Goal: Task Accomplishment & Management: Use online tool/utility

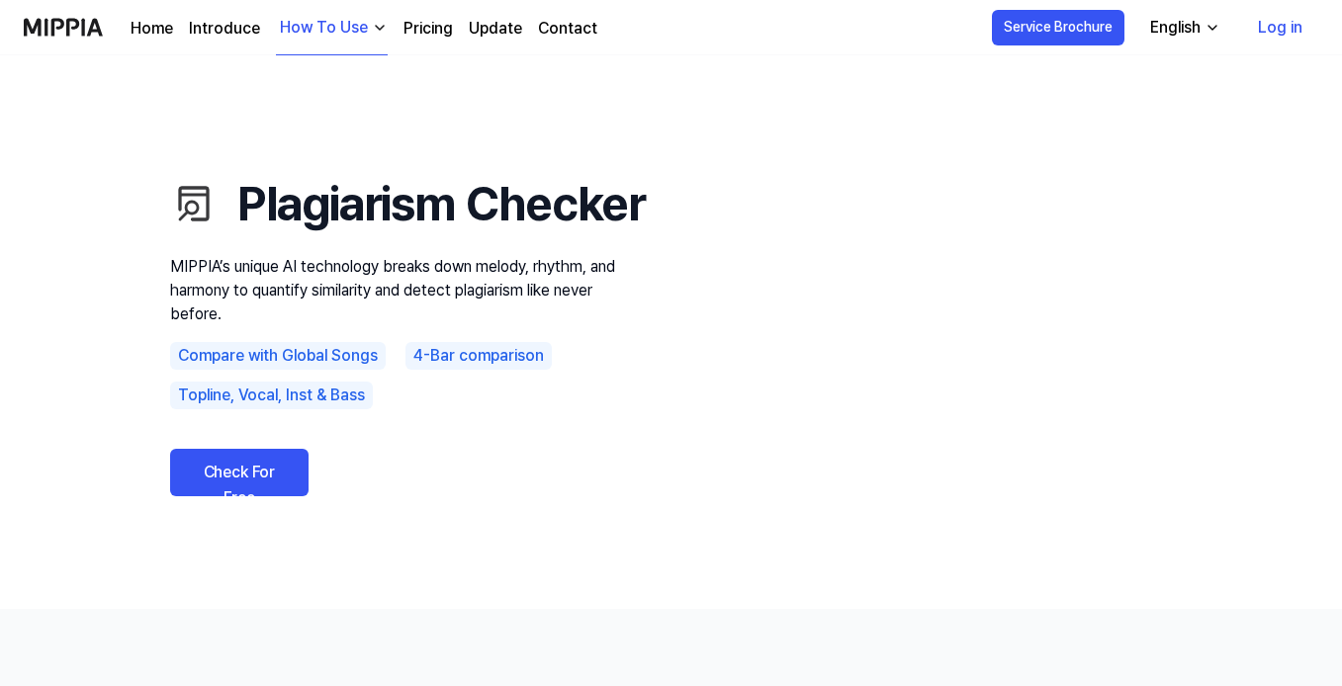
click at [253, 497] on link "Check For Free" at bounding box center [239, 472] width 138 height 47
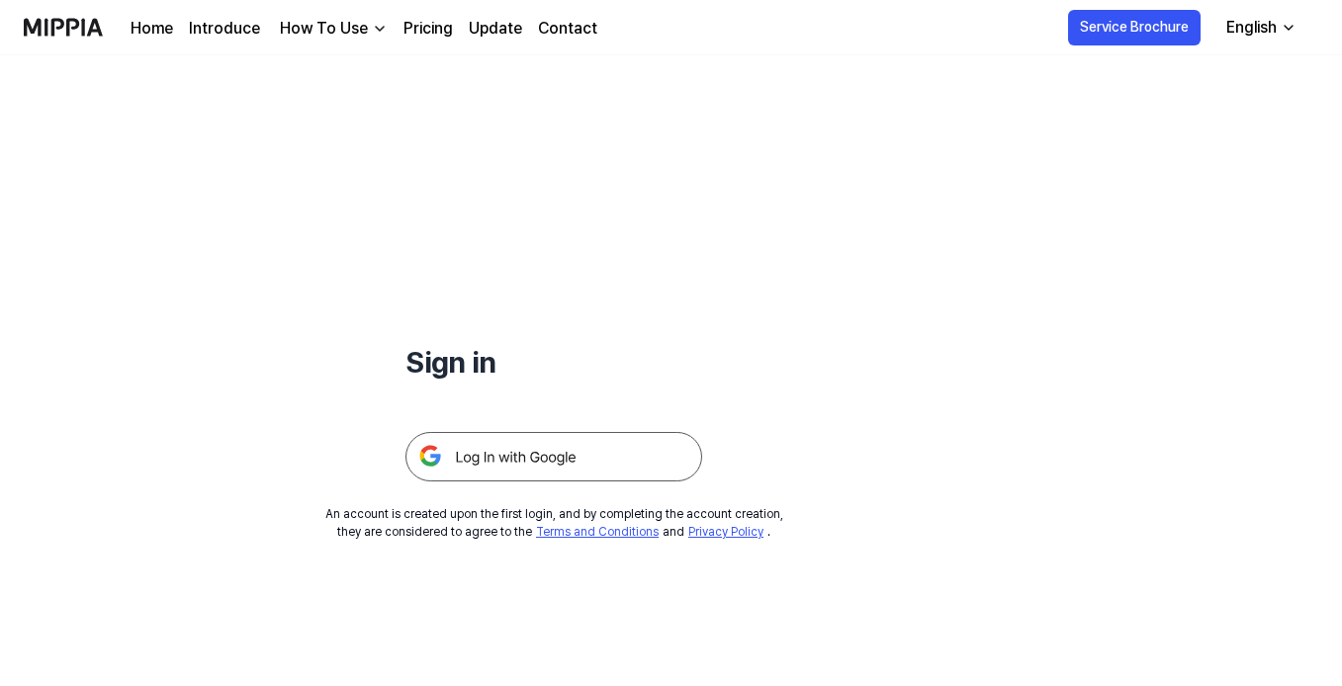
click at [628, 460] on img at bounding box center [554, 456] width 297 height 49
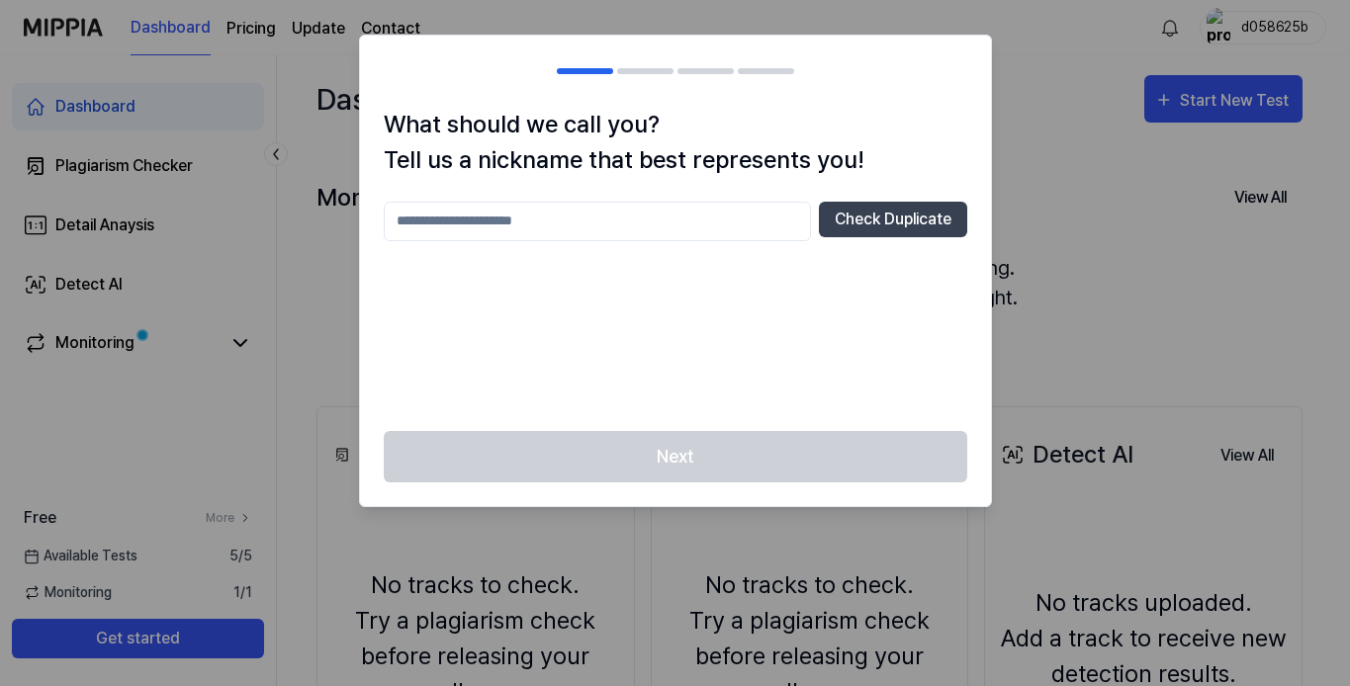
click at [566, 217] on input "text" at bounding box center [597, 222] width 427 height 40
click at [566, 217] on input "***" at bounding box center [597, 222] width 427 height 40
type input "******"
click at [890, 204] on button "Check Duplicate" at bounding box center [893, 220] width 148 height 36
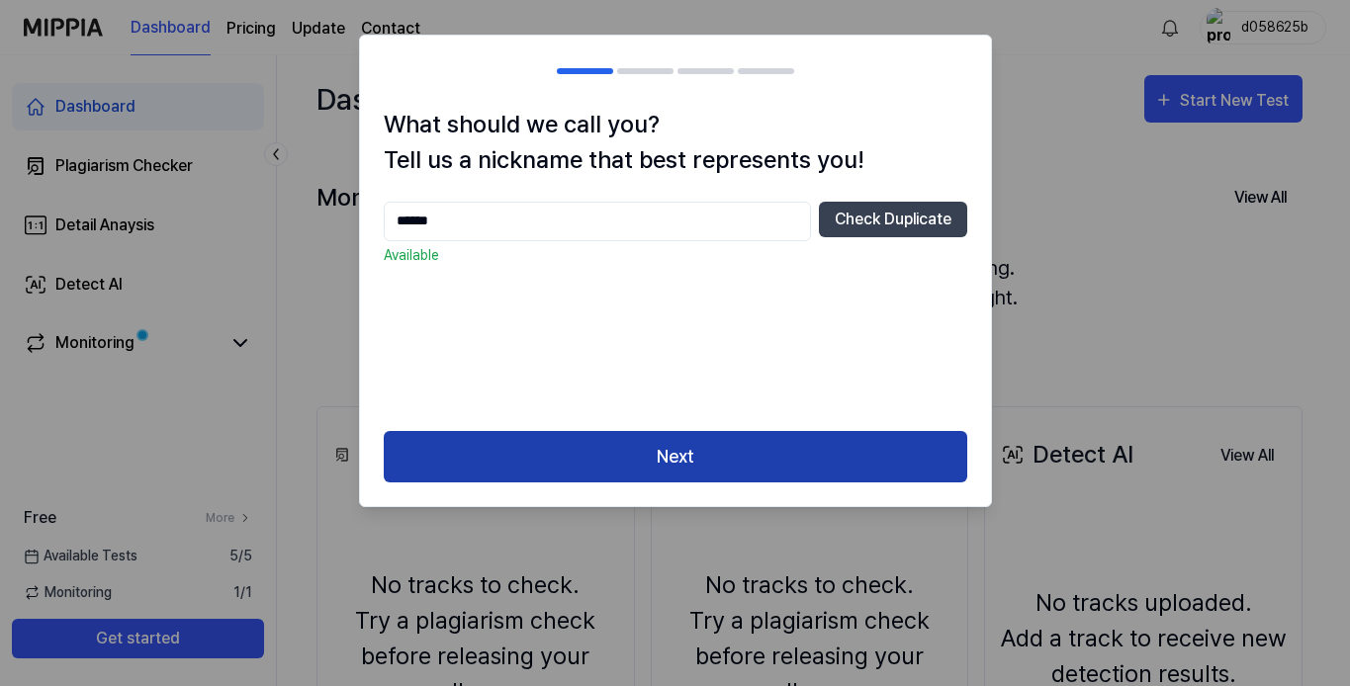
click at [705, 449] on button "Next" at bounding box center [676, 457] width 584 height 52
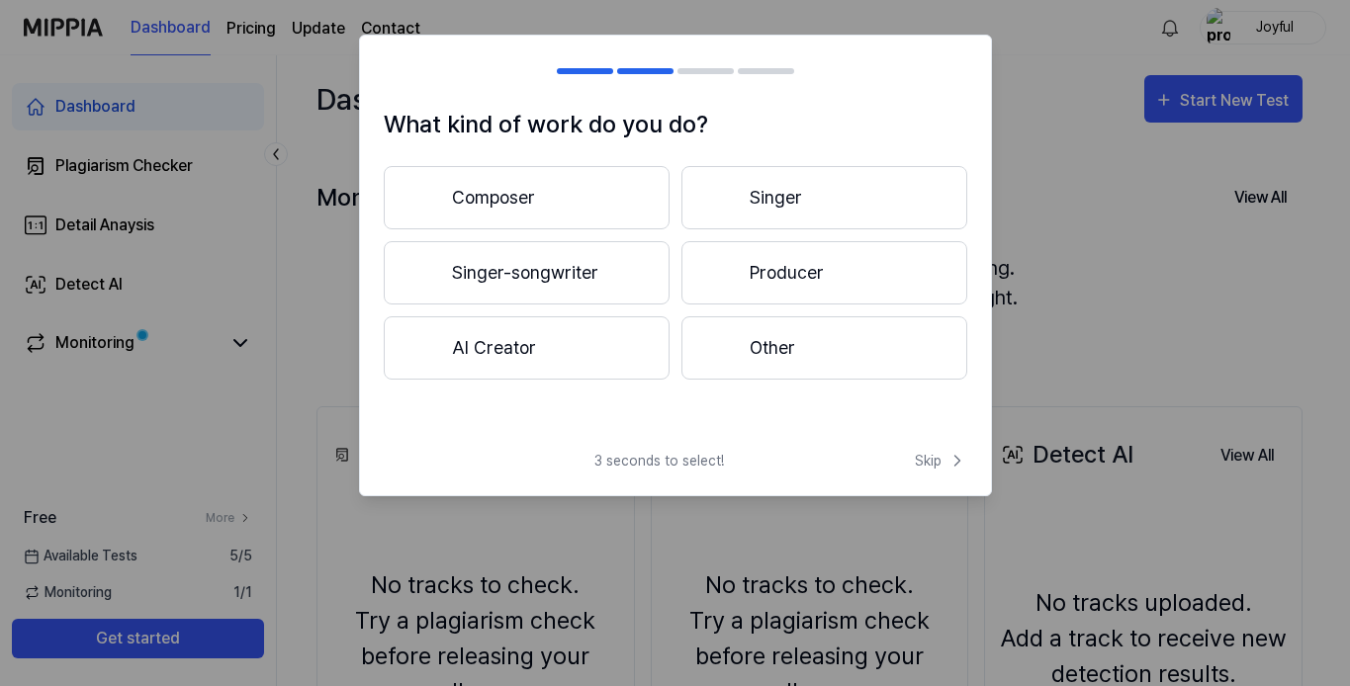
click at [775, 351] on button "Other" at bounding box center [825, 348] width 286 height 63
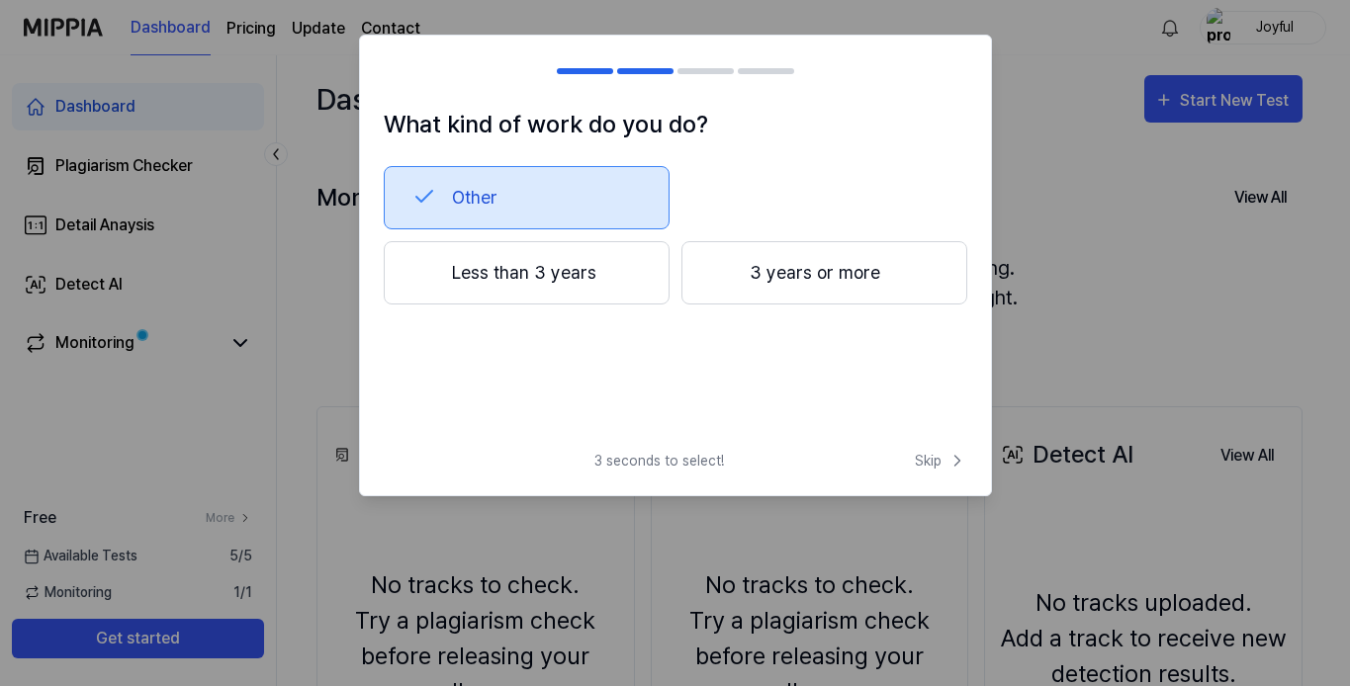
click at [839, 270] on button "3 years or more" at bounding box center [825, 272] width 286 height 63
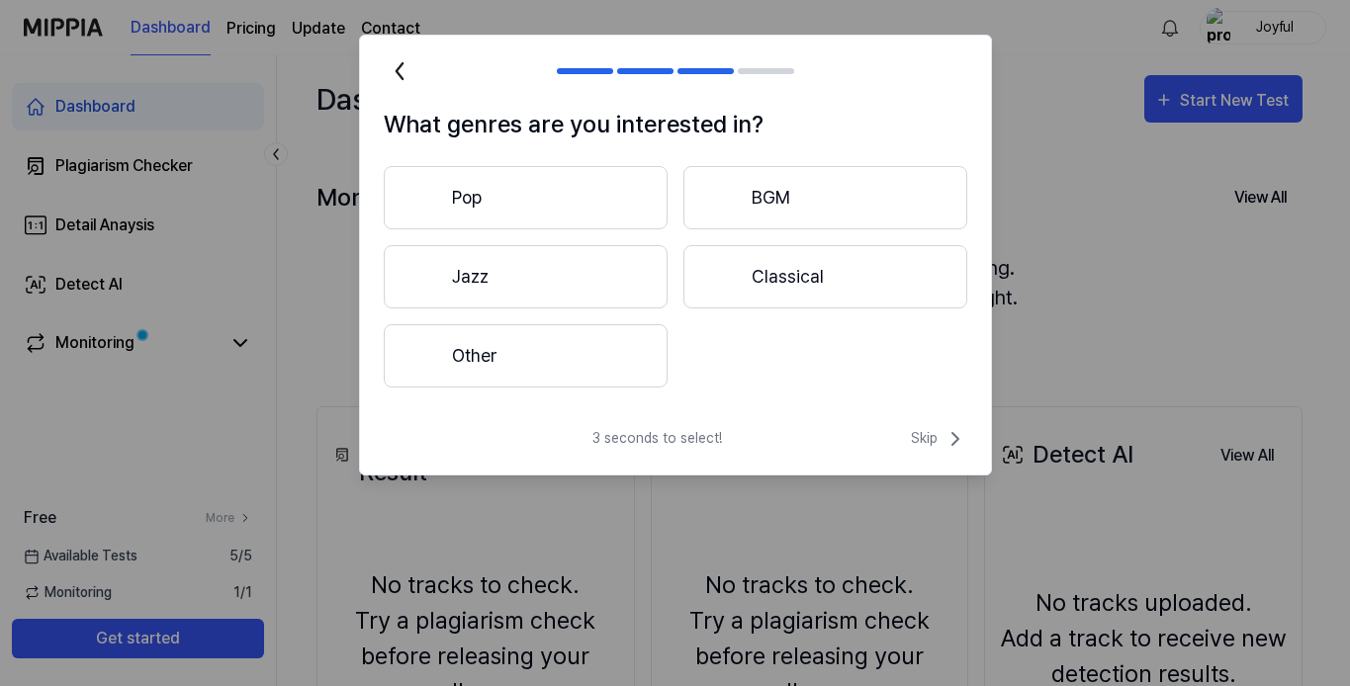
click at [537, 364] on button "Other" at bounding box center [526, 355] width 284 height 63
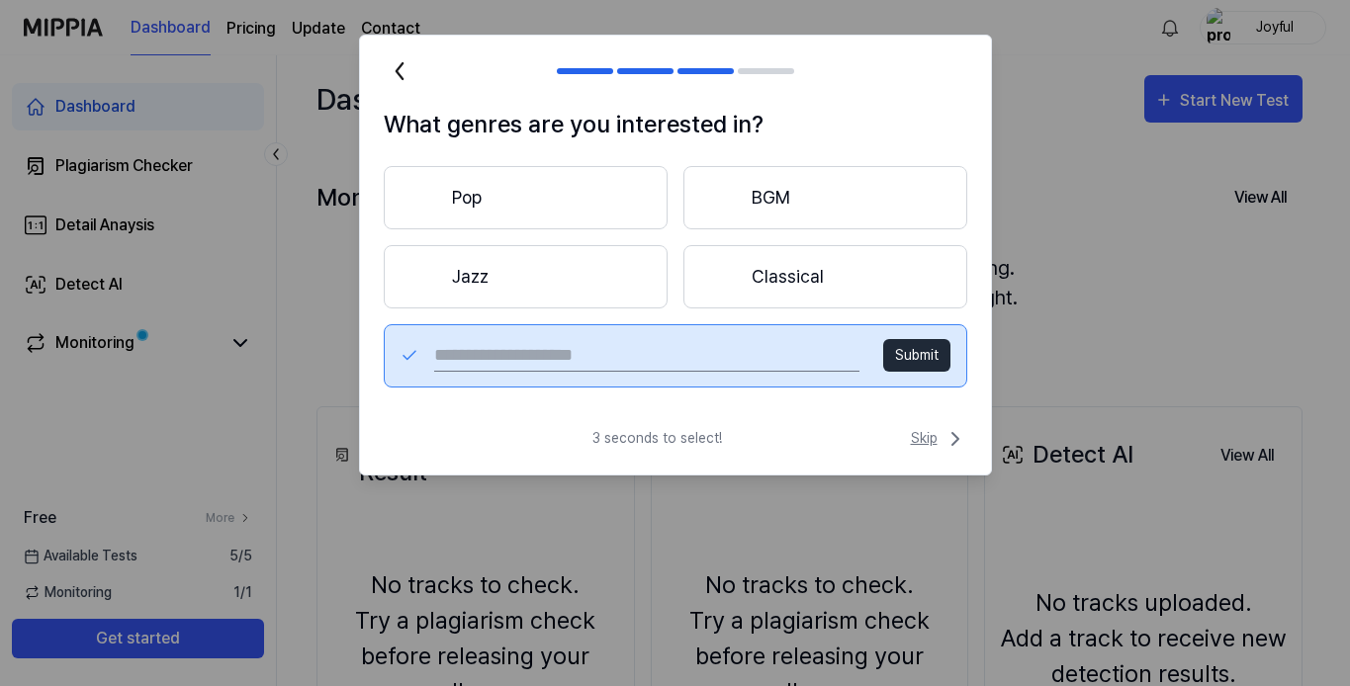
click at [925, 432] on span "Skip" at bounding box center [939, 439] width 56 height 24
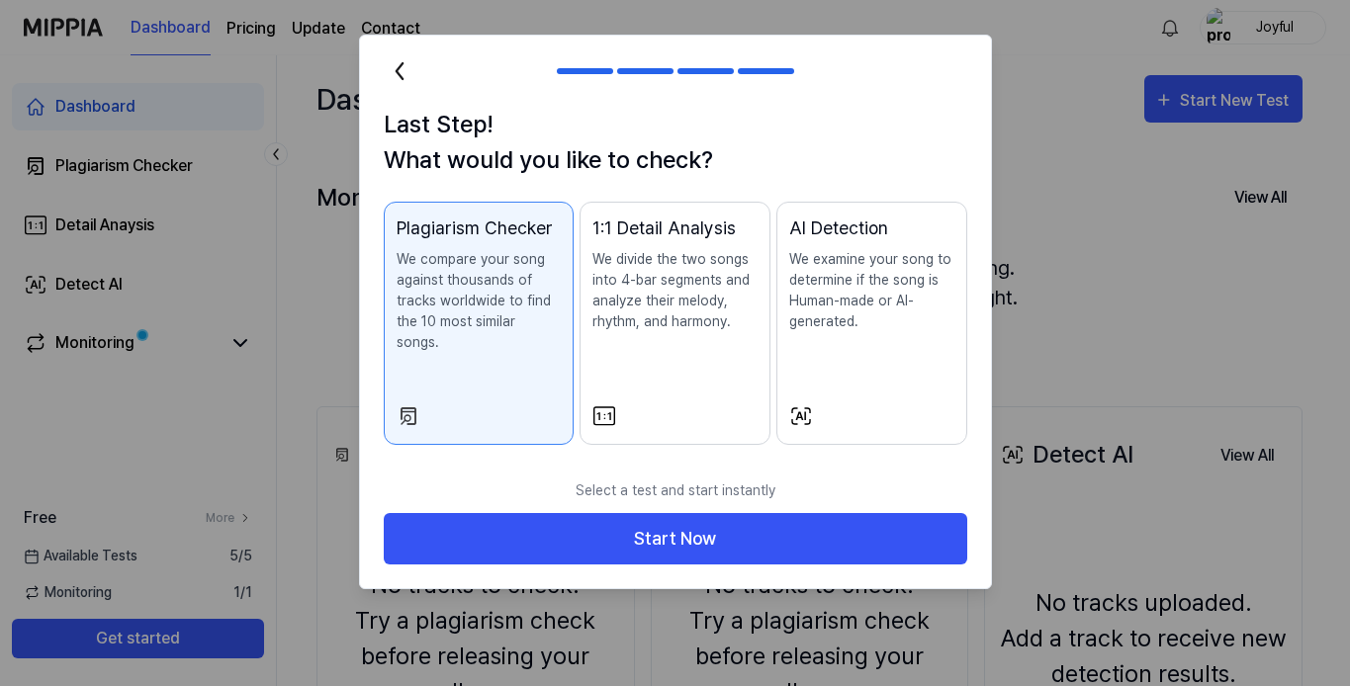
click at [698, 302] on p "We divide the two songs into 4-bar segments and analyze their melody, rhythm, a…" at bounding box center [675, 290] width 165 height 83
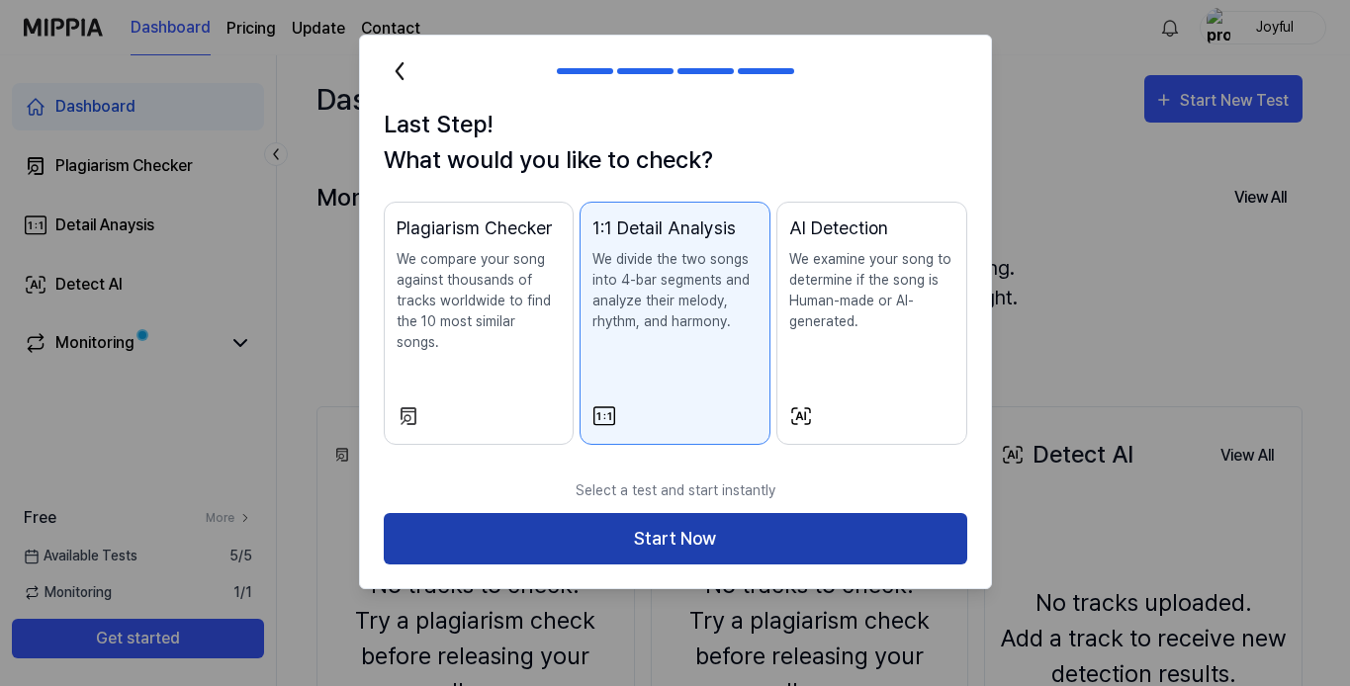
click at [846, 525] on button "Start Now" at bounding box center [676, 539] width 584 height 52
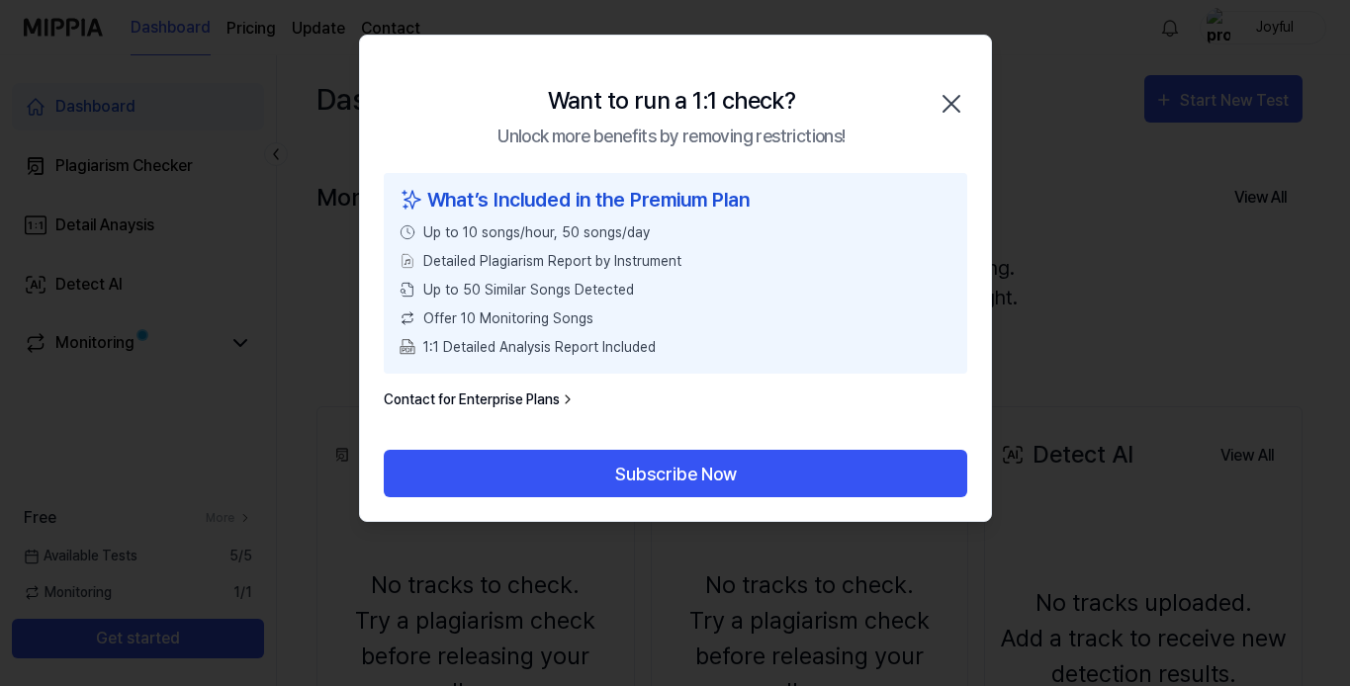
click at [951, 105] on icon "button" at bounding box center [952, 104] width 16 height 16
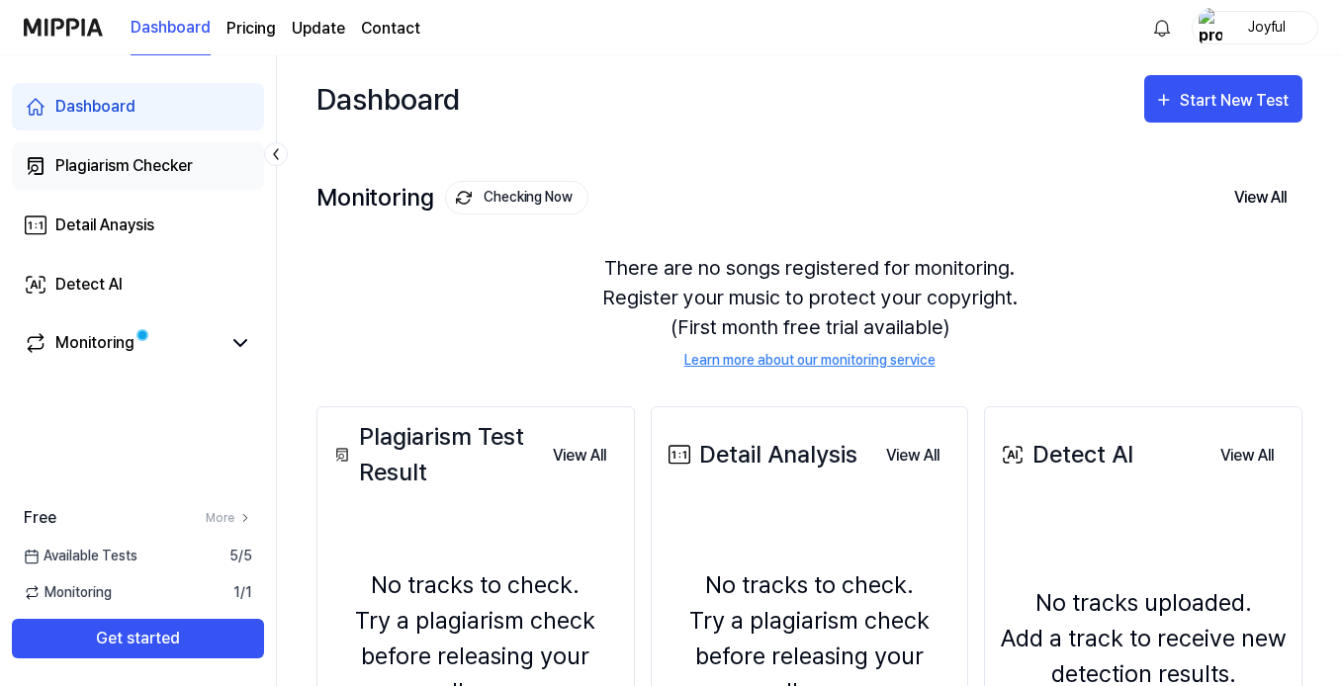
click at [101, 173] on div "Plagiarism Checker" at bounding box center [123, 166] width 137 height 24
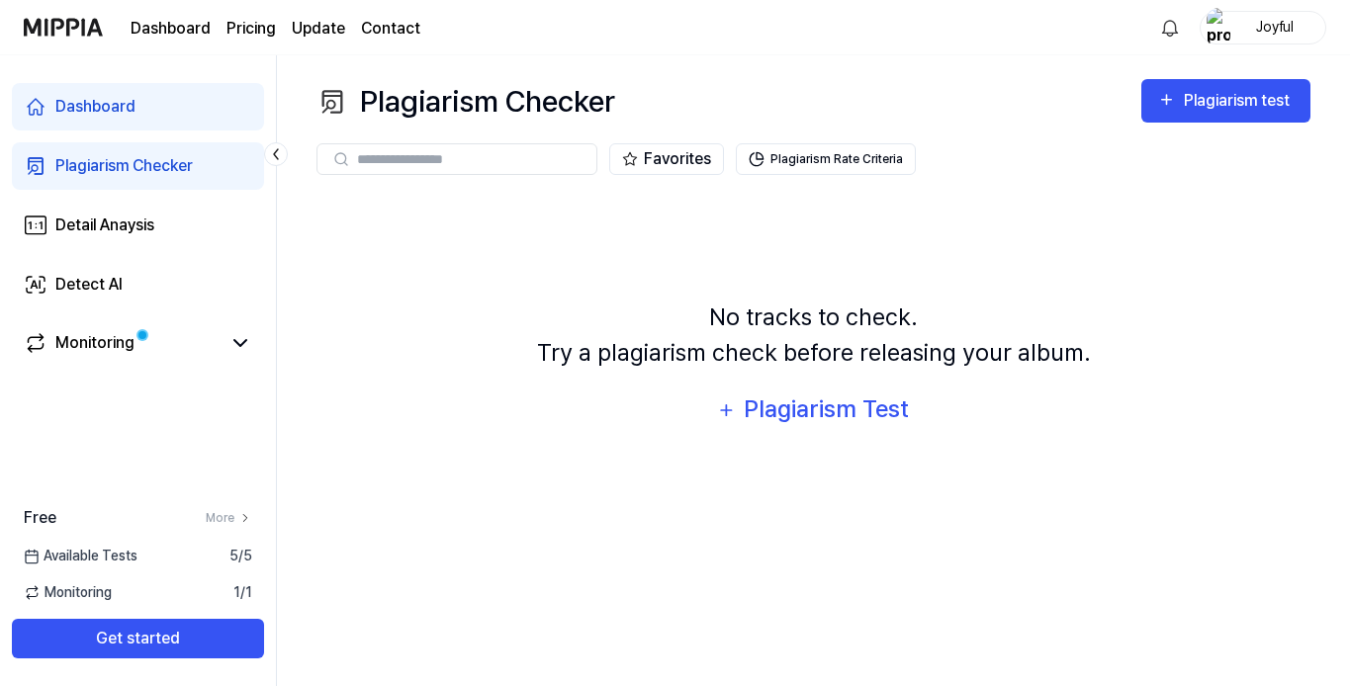
click at [426, 160] on input "text" at bounding box center [471, 159] width 228 height 18
type input "**********"
click at [720, 266] on div "No tracks to check. Try a plagiarism check before releasing your album. Plagiar…" at bounding box center [814, 366] width 994 height 343
click at [132, 222] on div "Detail Anaysis" at bounding box center [104, 226] width 99 height 24
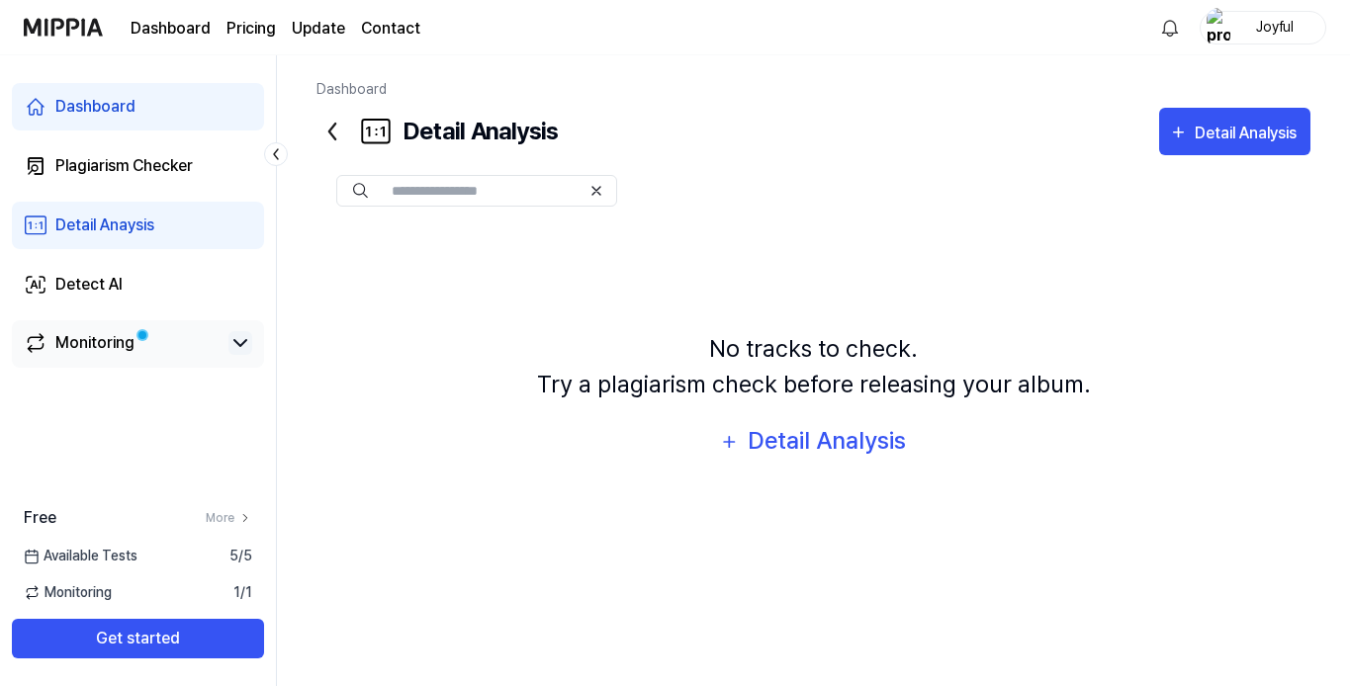
click at [250, 348] on icon at bounding box center [240, 343] width 24 height 24
click at [247, 347] on icon at bounding box center [240, 343] width 24 height 24
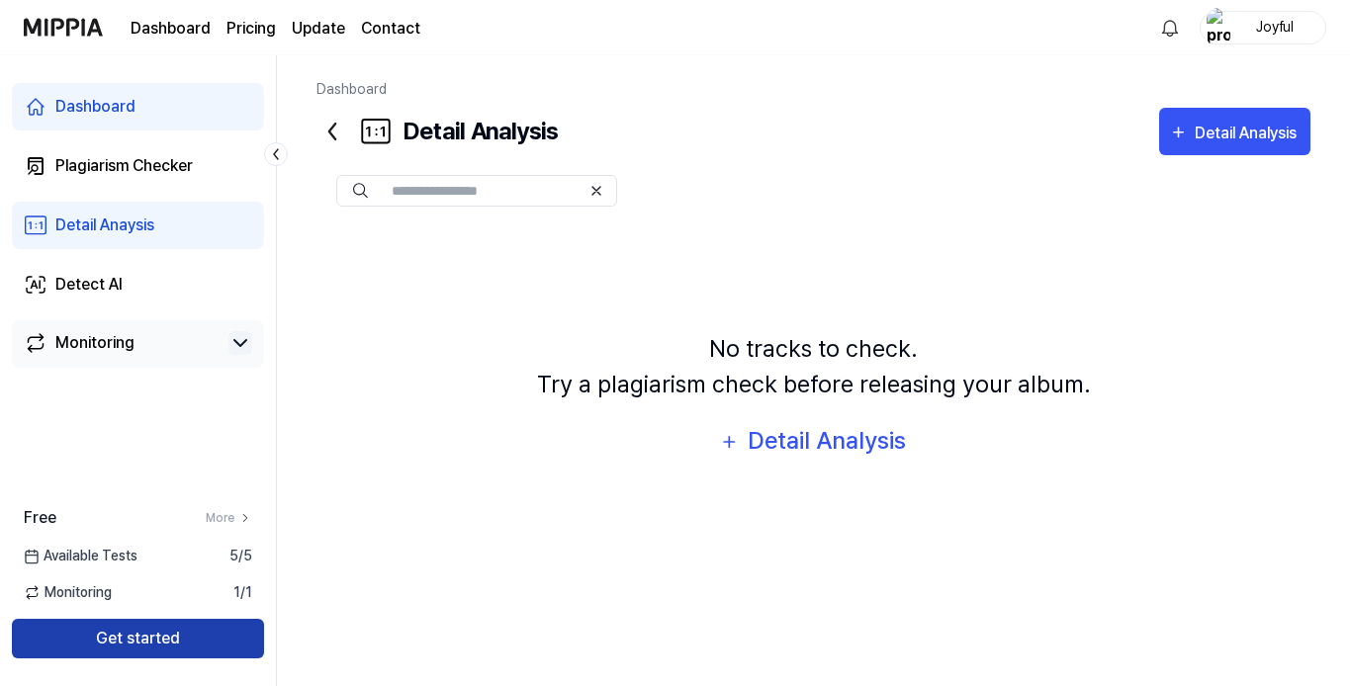
click at [141, 634] on button "Get started" at bounding box center [138, 639] width 252 height 40
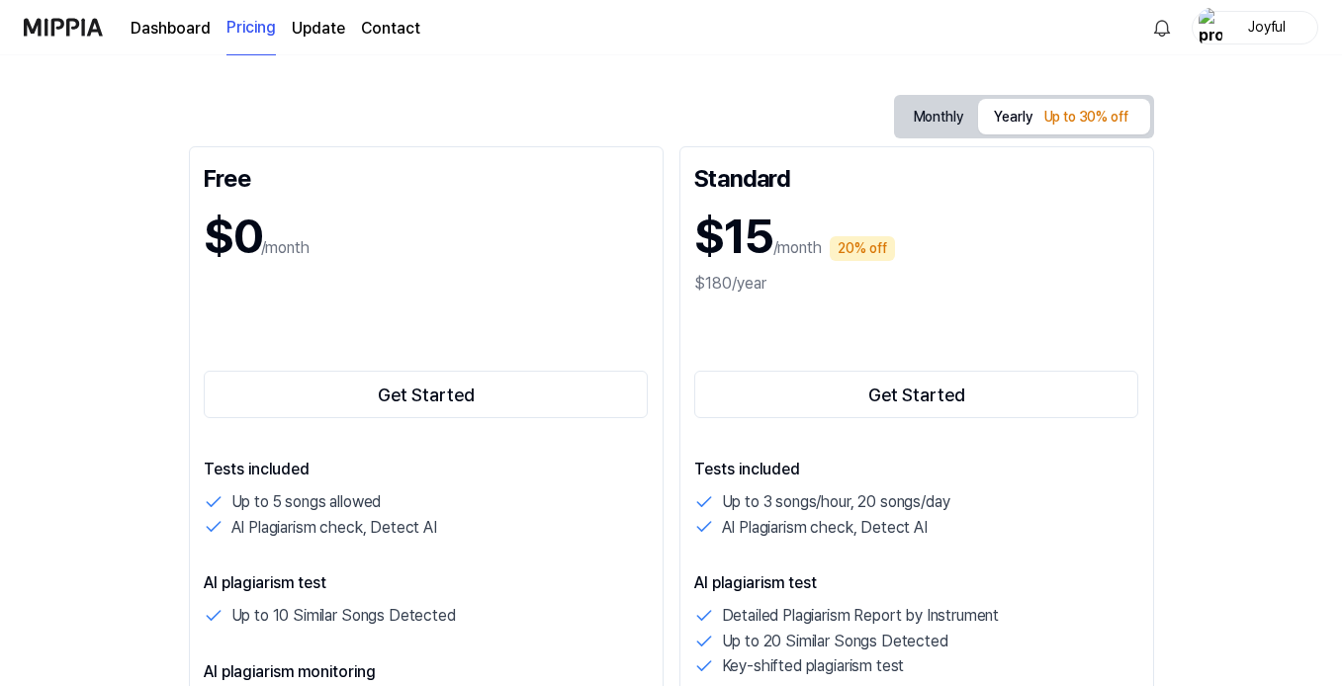
scroll to position [174, 0]
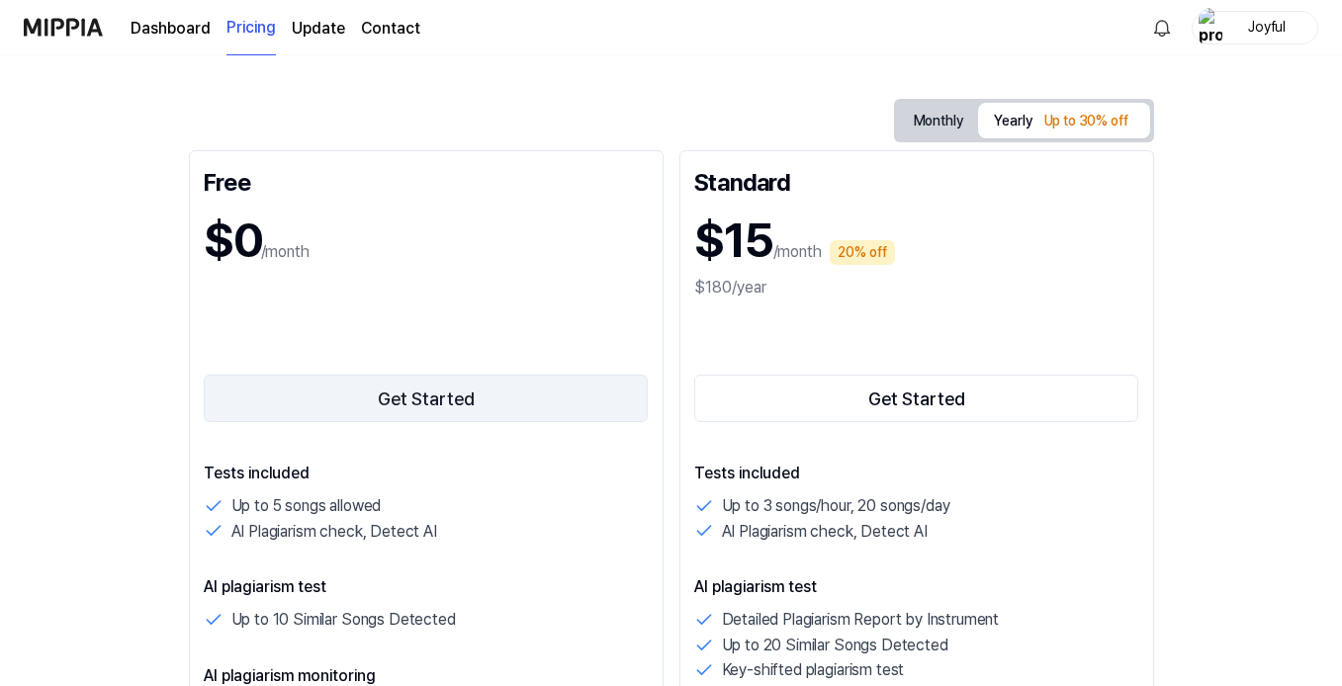
click at [421, 402] on button "Get Started" at bounding box center [426, 398] width 445 height 47
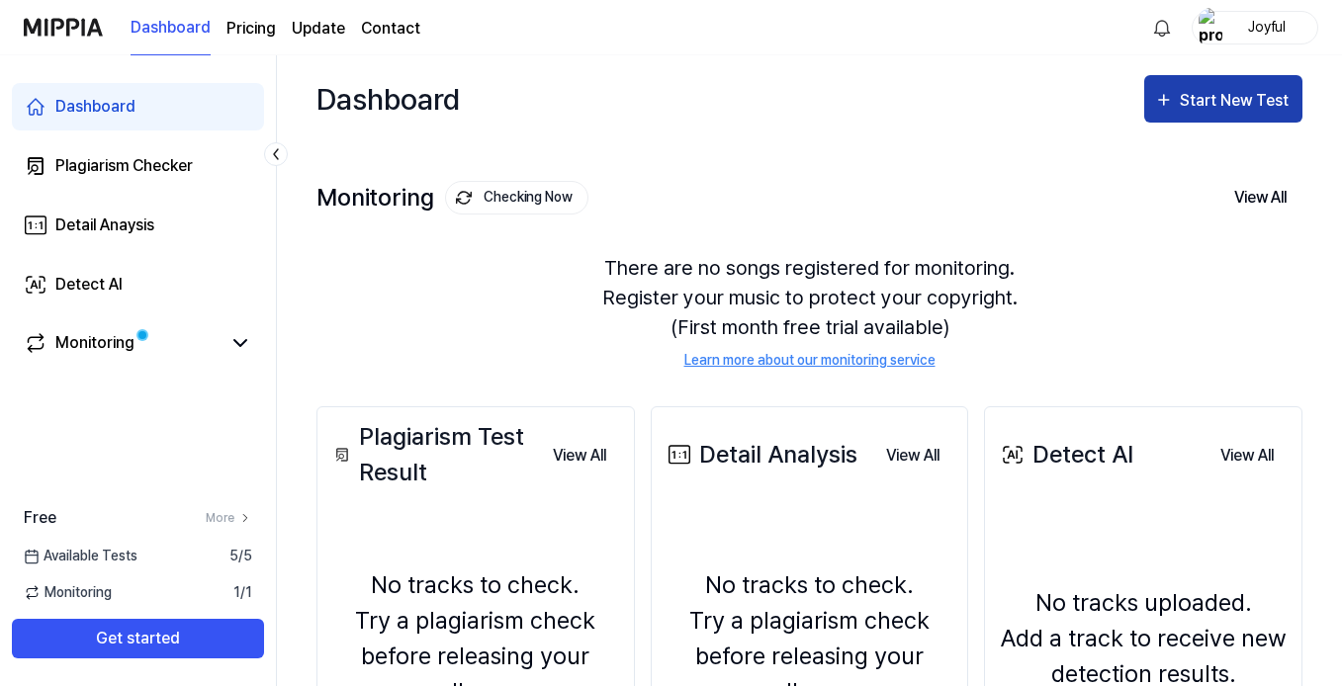
click at [1244, 110] on div "Start New Test" at bounding box center [1236, 101] width 113 height 26
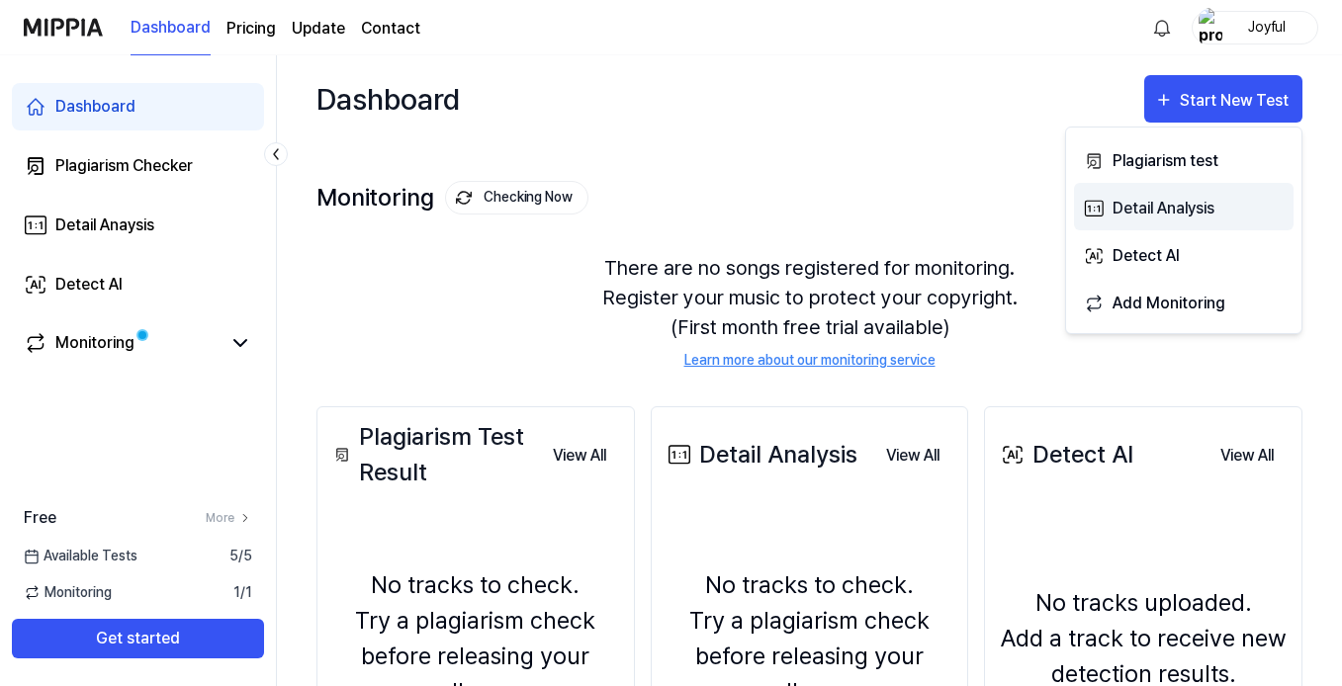
click at [1200, 210] on div "Detail Analysis" at bounding box center [1199, 209] width 172 height 26
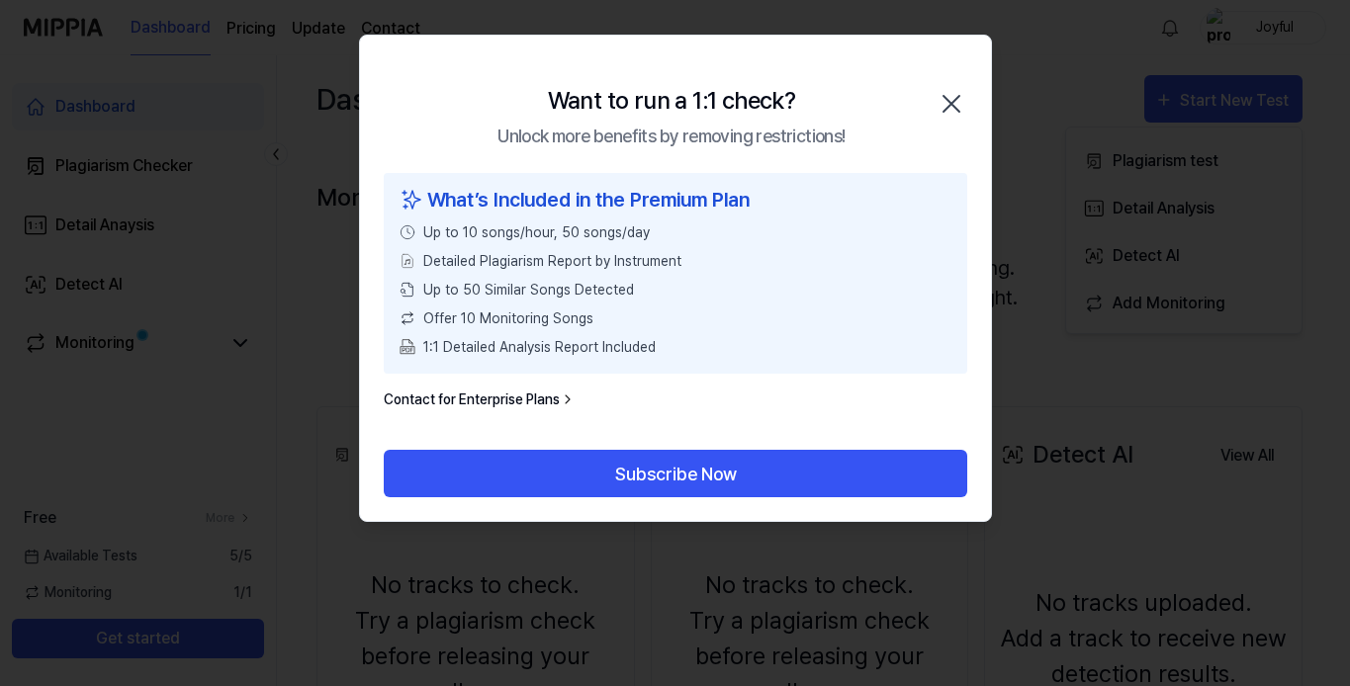
click at [950, 102] on icon "button" at bounding box center [952, 104] width 16 height 16
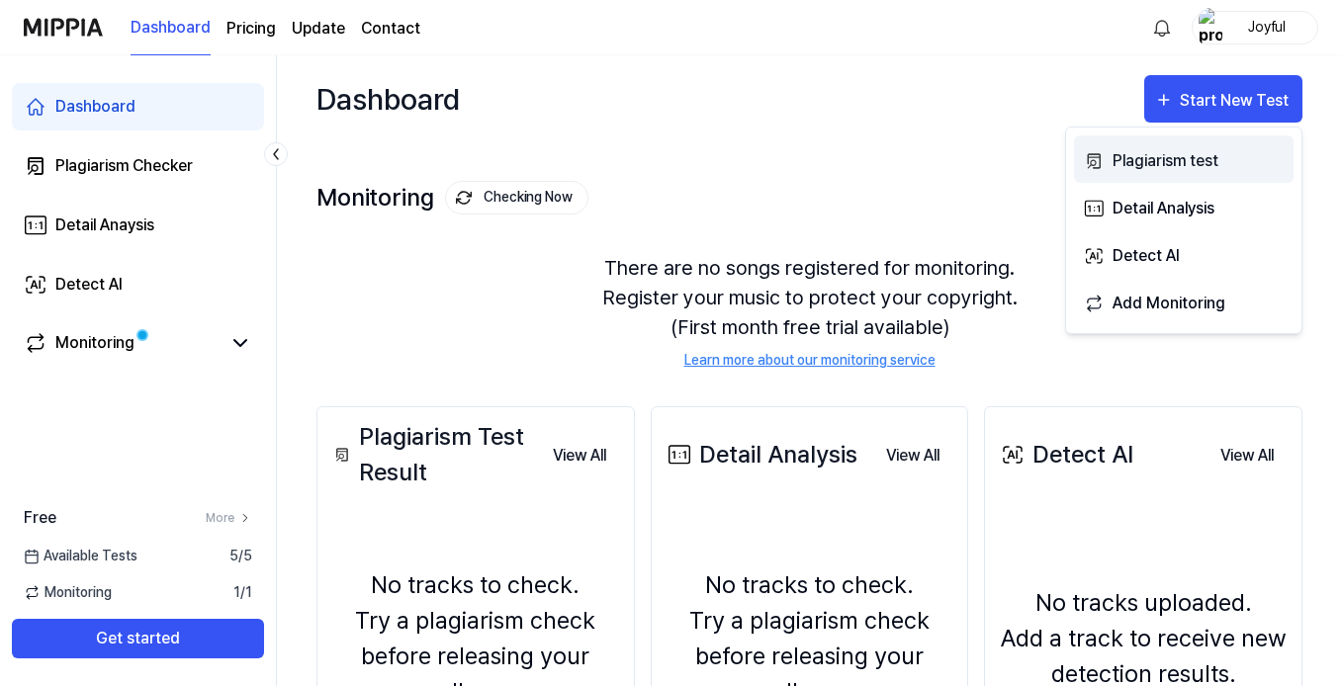
click at [1130, 166] on div "Plagiarism test" at bounding box center [1199, 161] width 172 height 26
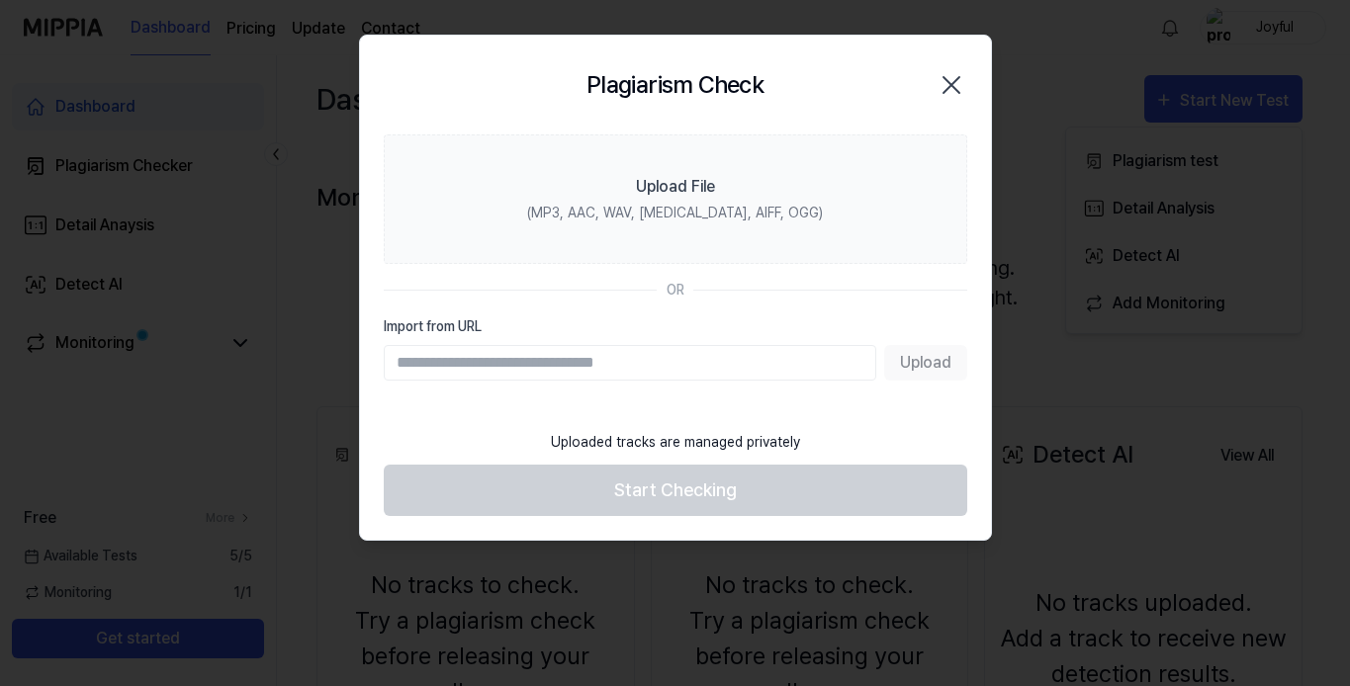
paste input "**********"
type input "**********"
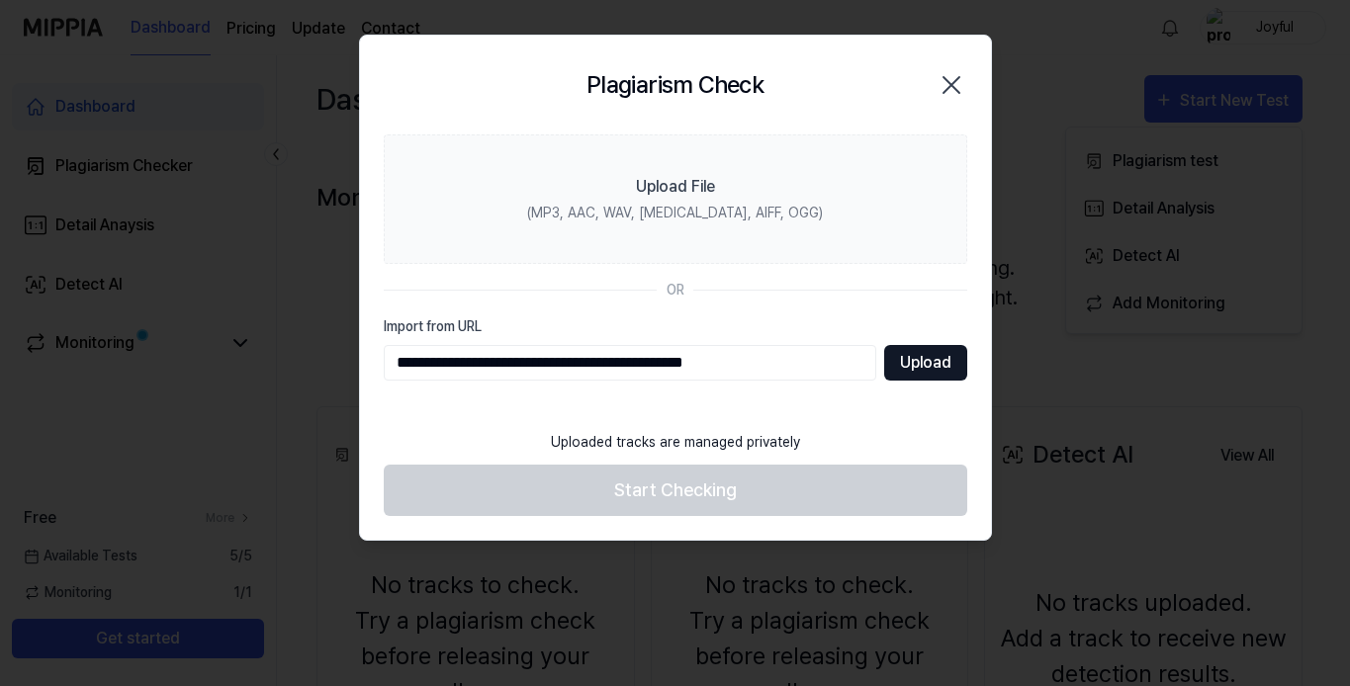
click at [914, 360] on button "Upload" at bounding box center [925, 363] width 83 height 36
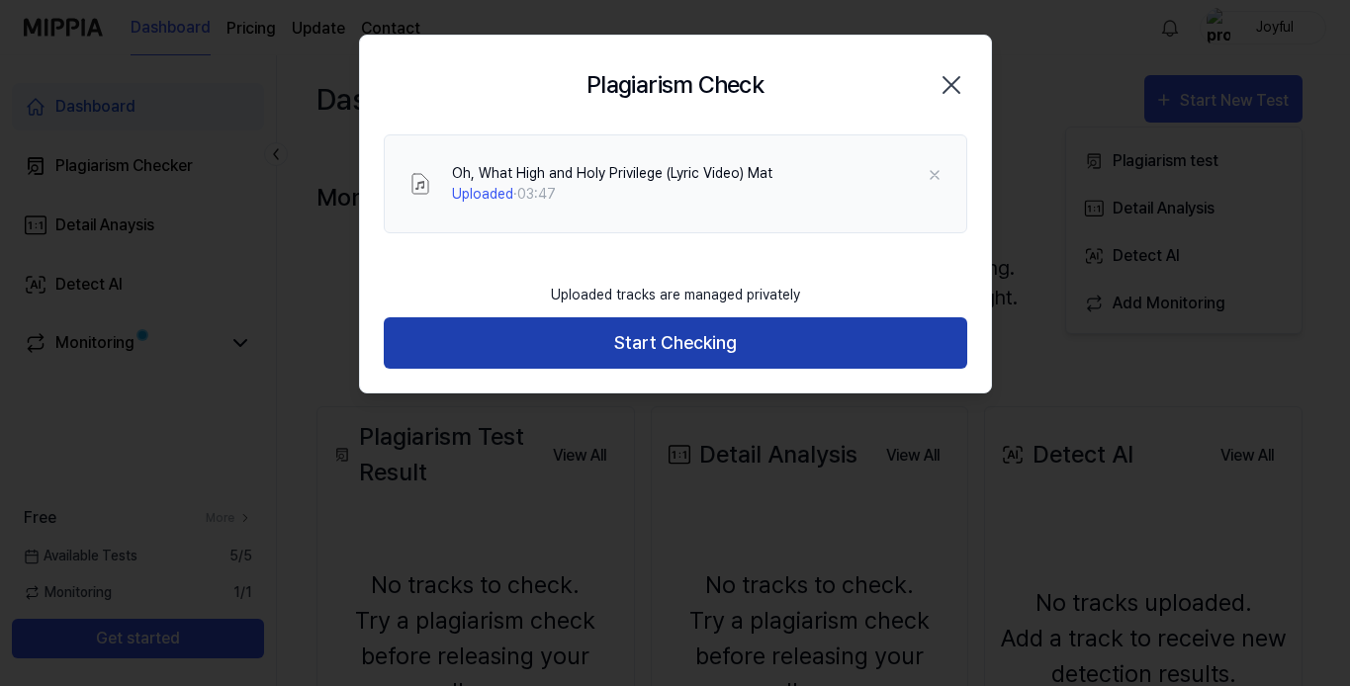
click at [735, 340] on button "Start Checking" at bounding box center [676, 344] width 584 height 52
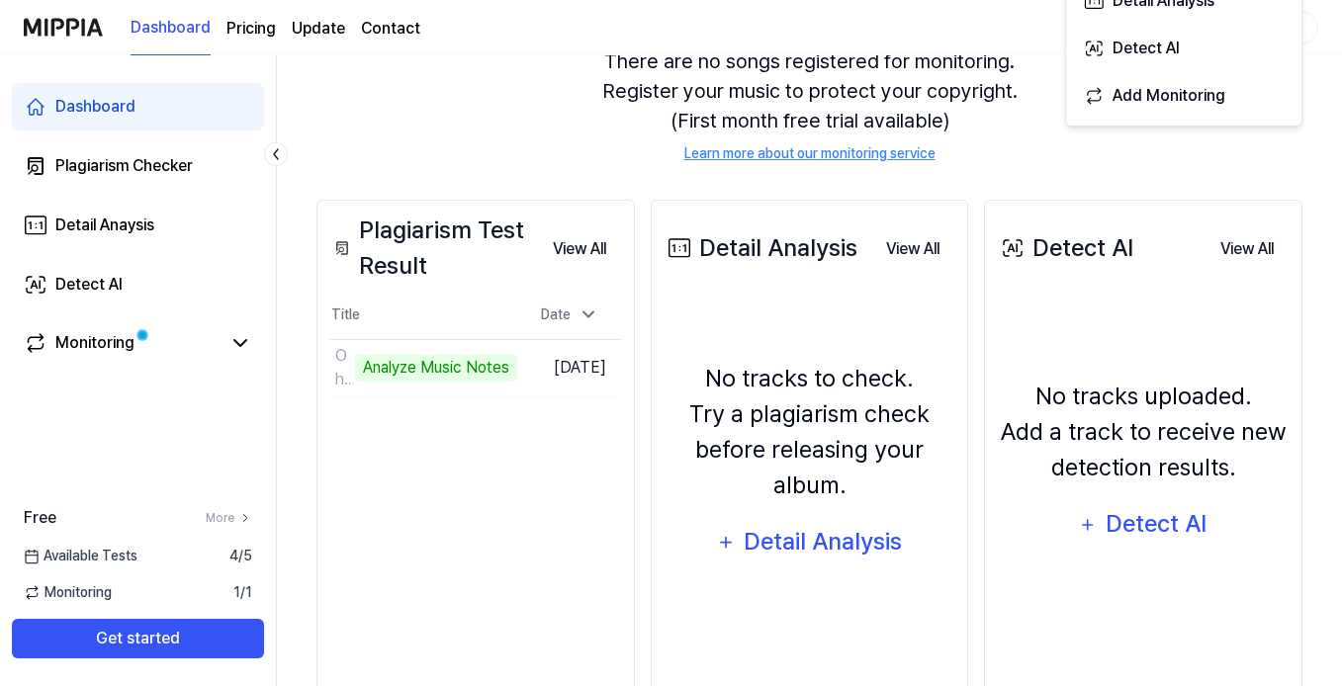
scroll to position [208, 0]
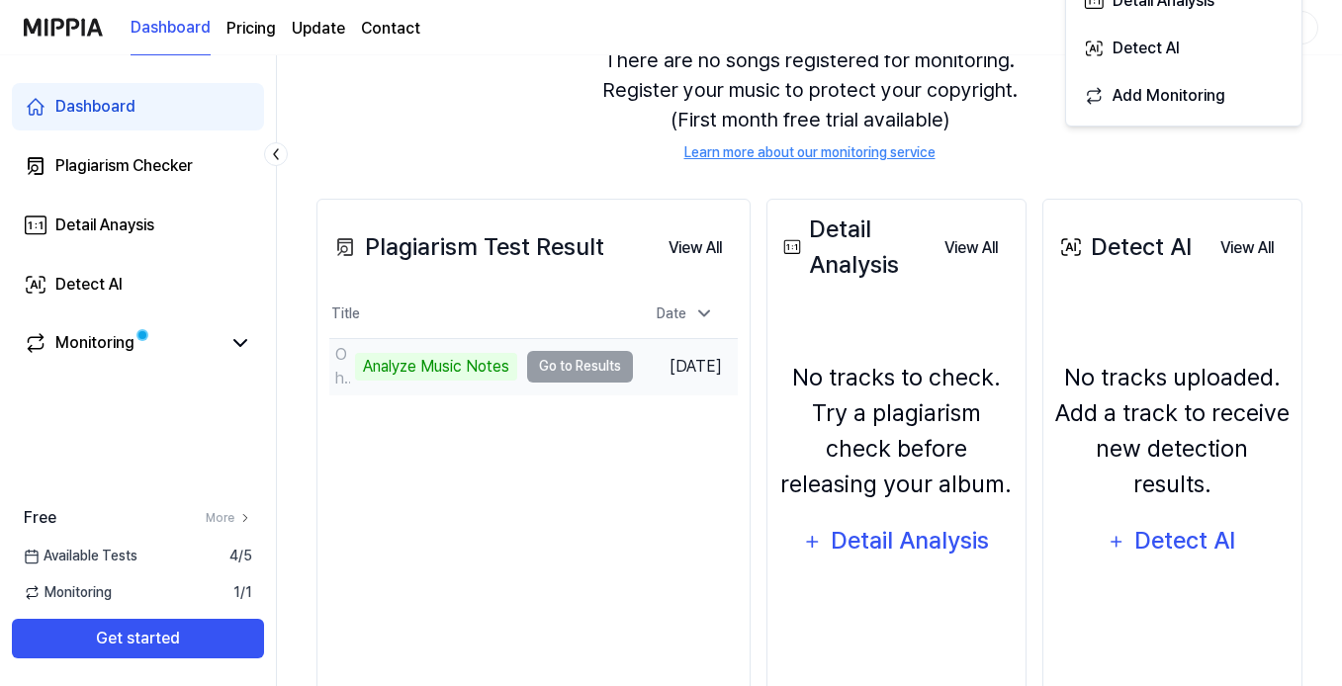
click at [590, 367] on td "Oh, What High and Holy Privilege (Lyric Video) Mat Analyze Music Notes Go to Re…" at bounding box center [481, 366] width 304 height 55
click at [425, 365] on div "Analyze Music Notes" at bounding box center [436, 367] width 162 height 28
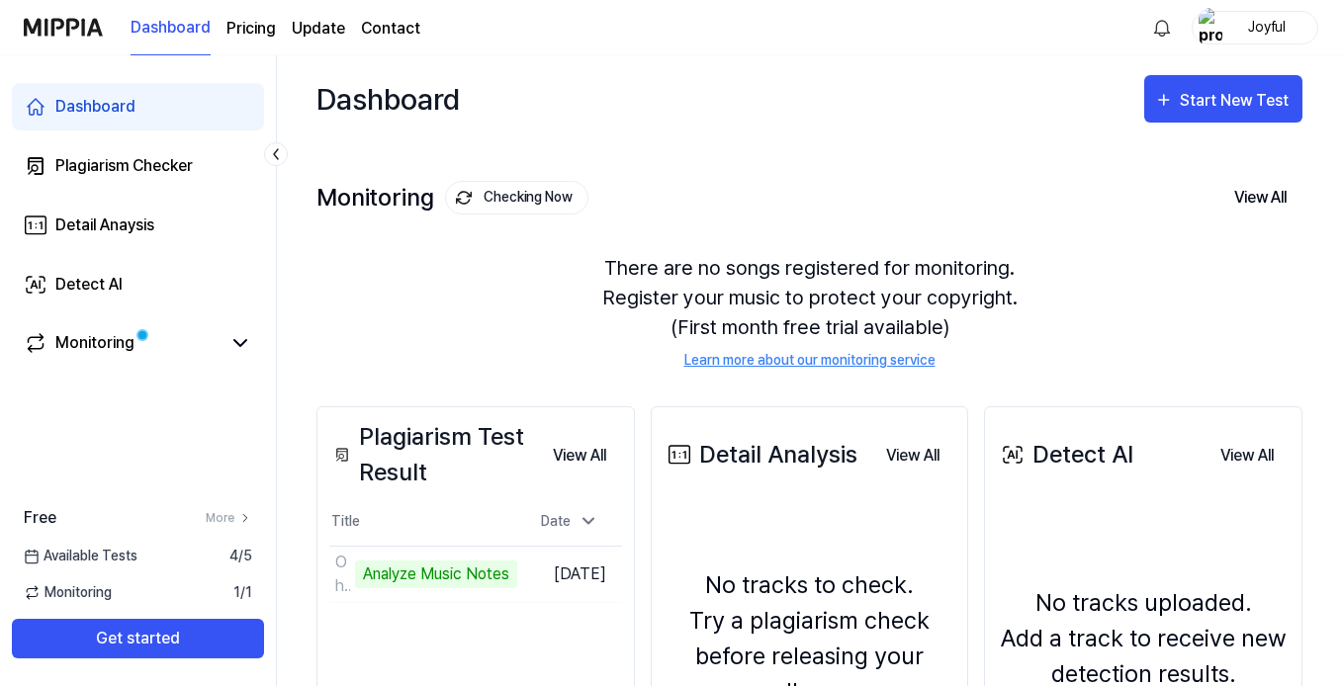
scroll to position [0, 0]
click at [320, 28] on link "Update" at bounding box center [318, 29] width 53 height 24
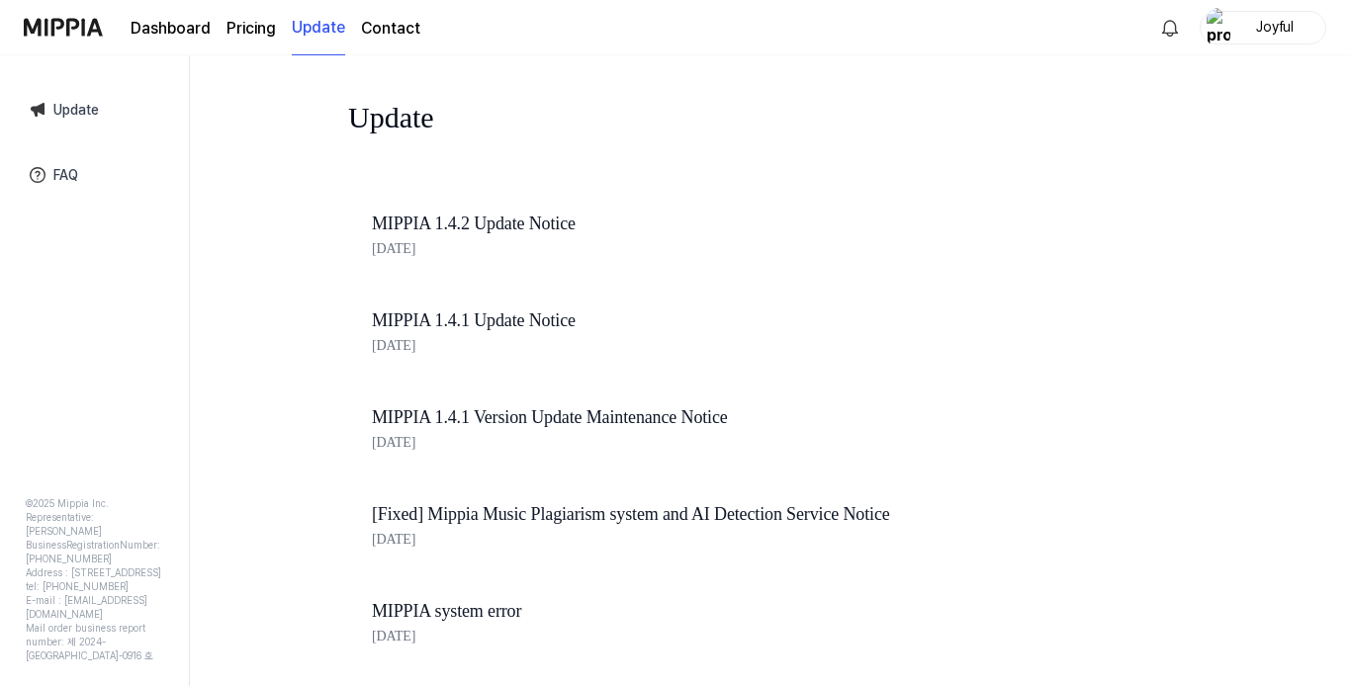
click at [392, 30] on link "Contact" at bounding box center [390, 29] width 59 height 24
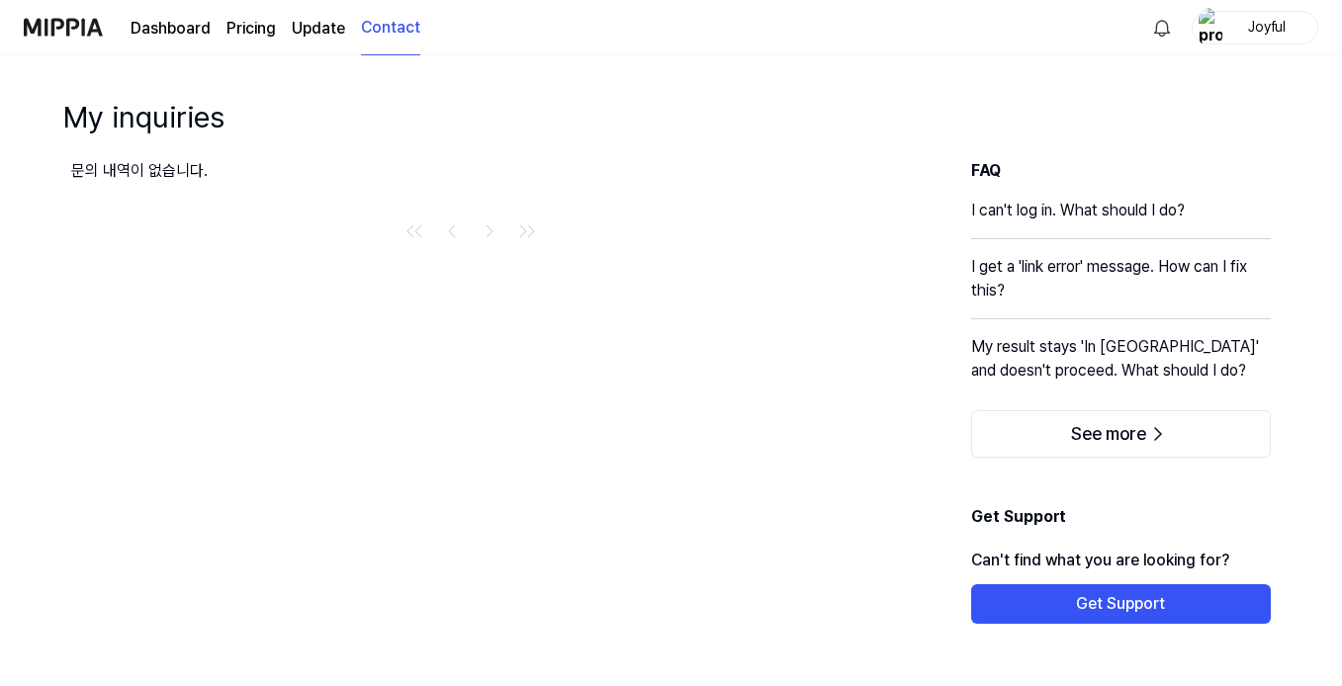
click at [188, 31] on link "Dashboard" at bounding box center [171, 29] width 80 height 24
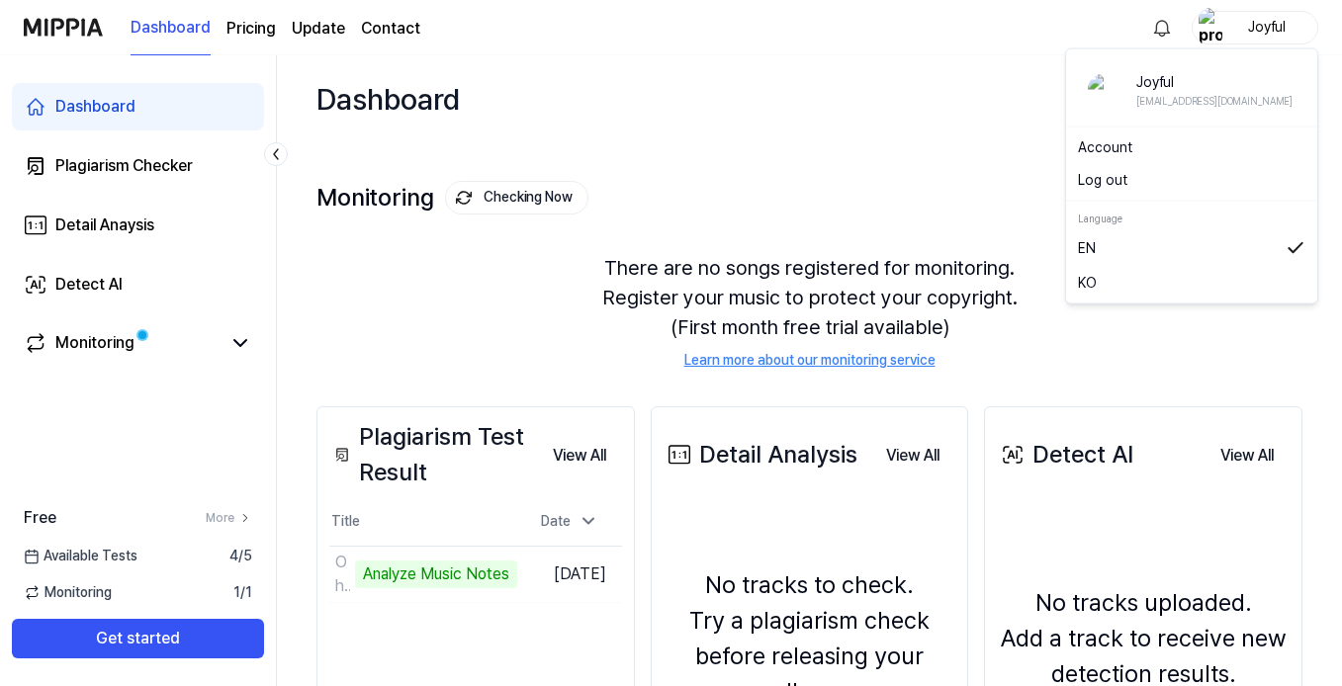
click at [1217, 27] on img "button" at bounding box center [1211, 28] width 24 height 40
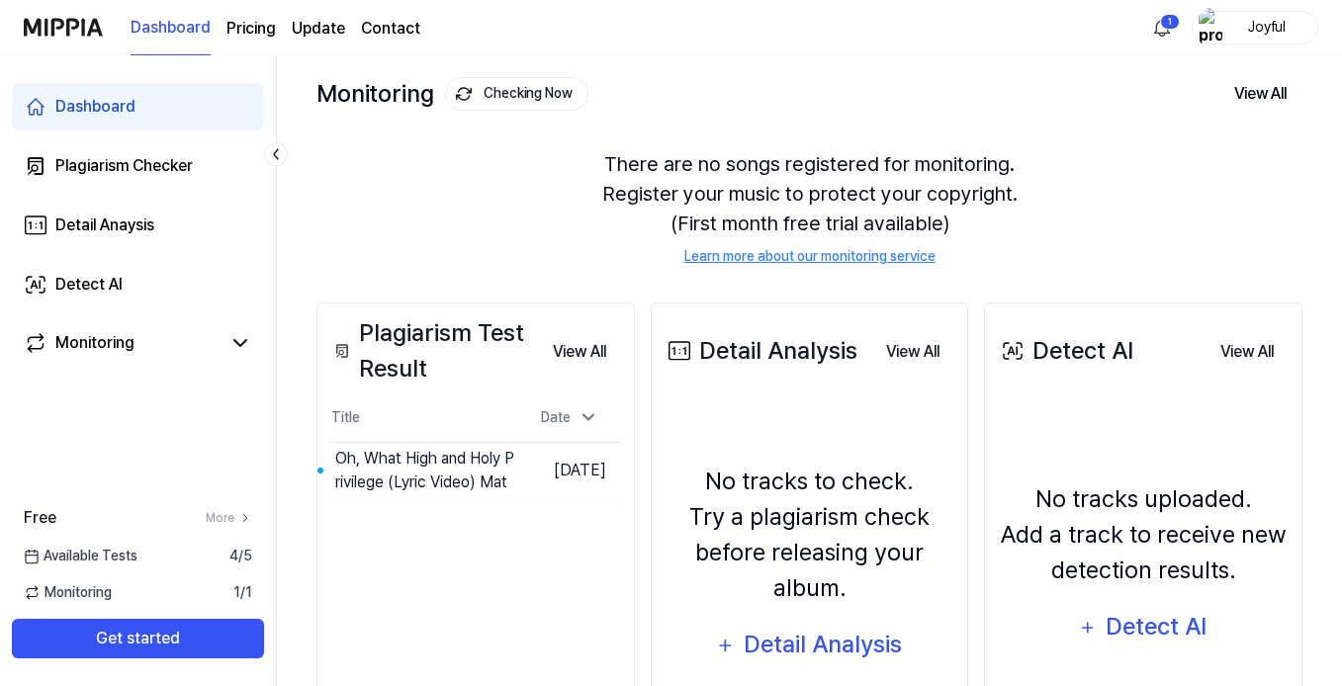
scroll to position [106, 0]
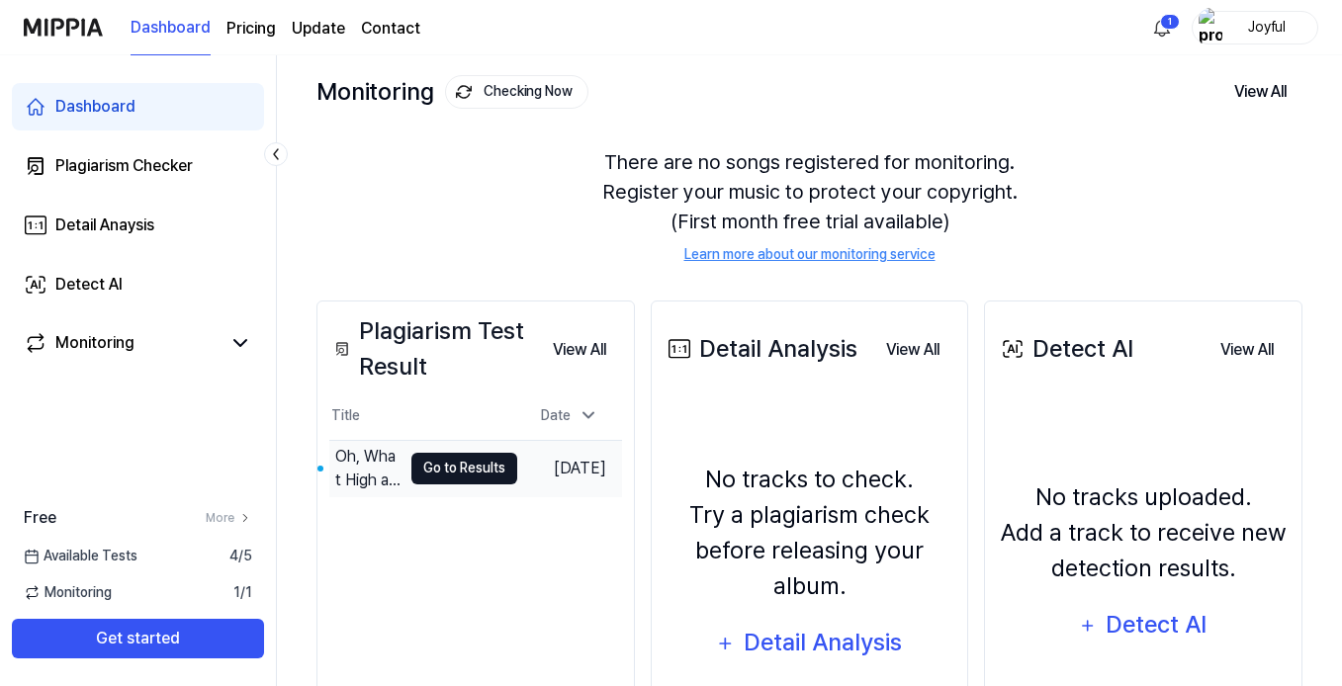
click at [426, 463] on button "Go to Results" at bounding box center [464, 469] width 106 height 32
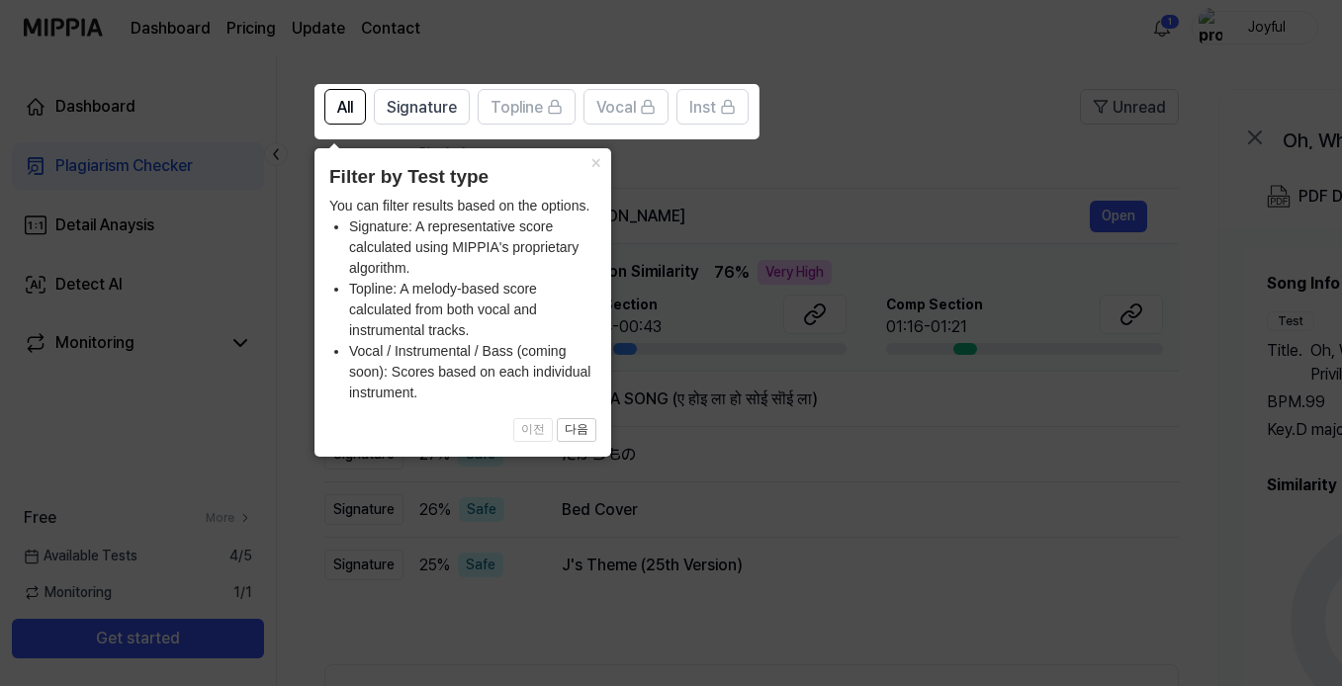
scroll to position [113, 0]
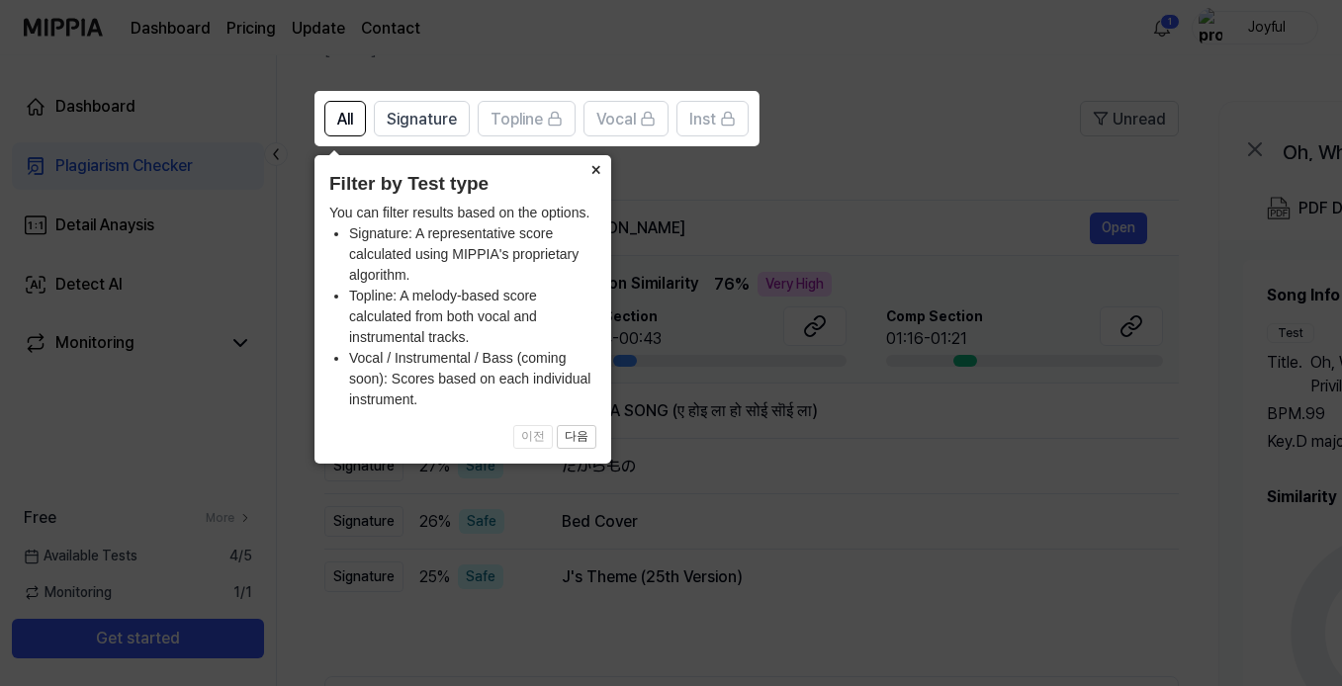
click at [594, 173] on button "×" at bounding box center [596, 169] width 32 height 28
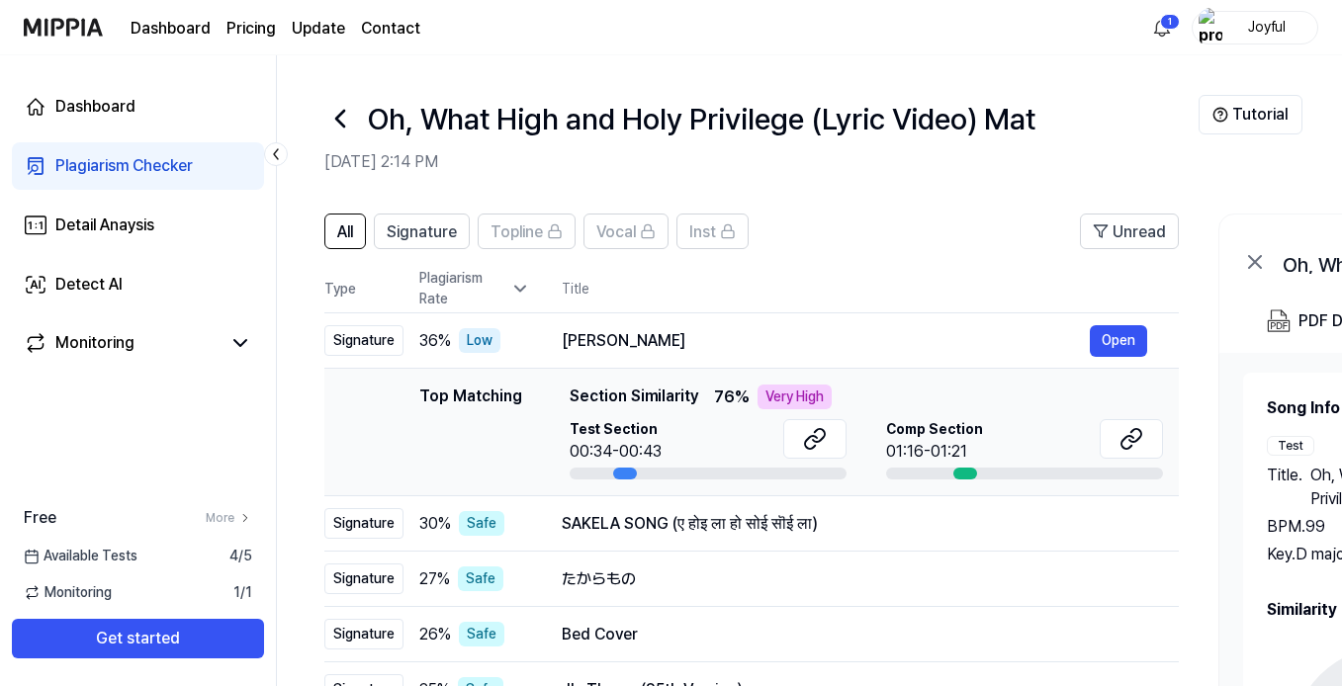
scroll to position [0, 0]
click at [443, 236] on span "Signature" at bounding box center [422, 233] width 70 height 24
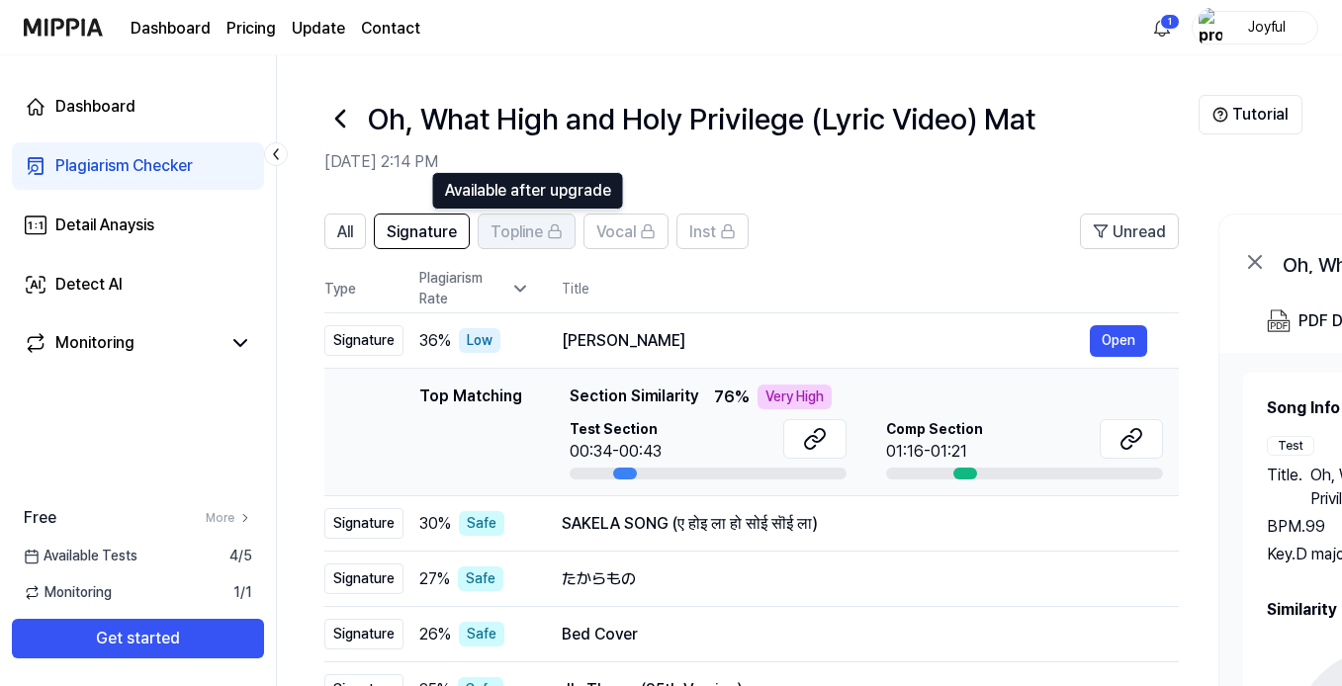
click at [535, 229] on span "Topline" at bounding box center [517, 233] width 52 height 24
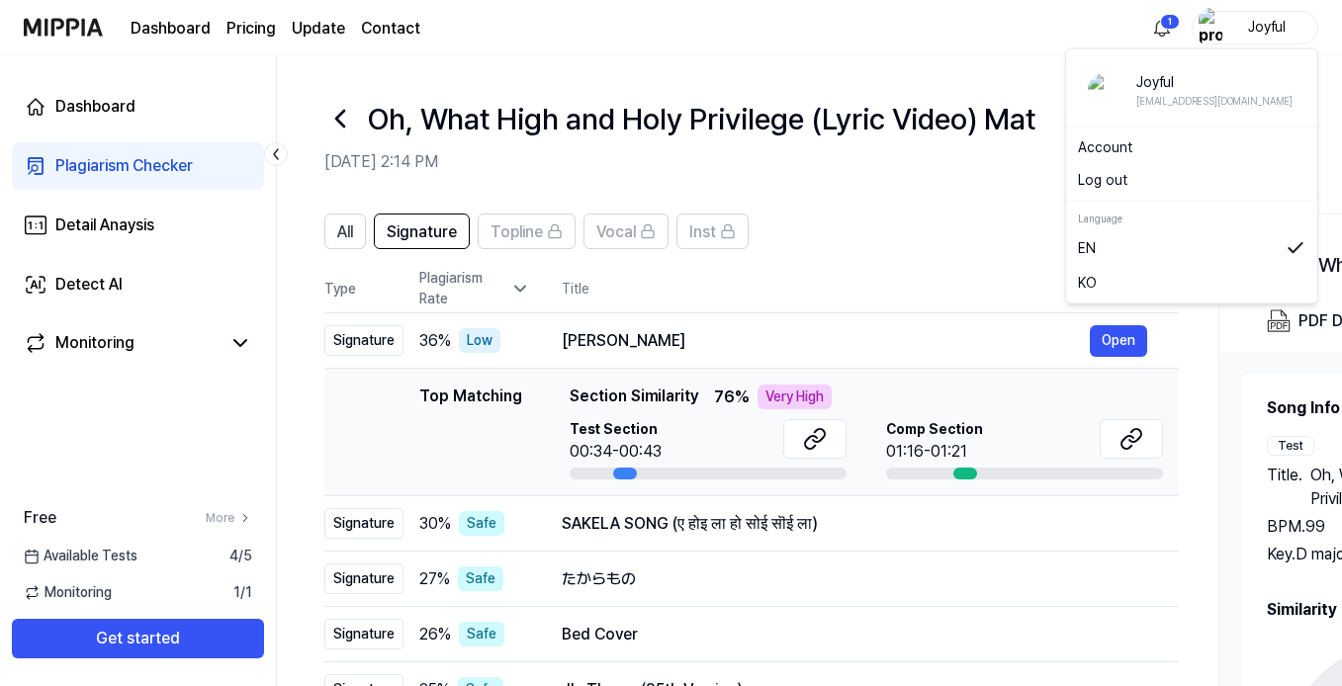
click at [1300, 33] on div "Joyful" at bounding box center [1267, 27] width 77 height 22
click at [1118, 178] on button "Log out" at bounding box center [1192, 180] width 228 height 21
